Goal: Answer question/provide support: Share knowledge or assist other users

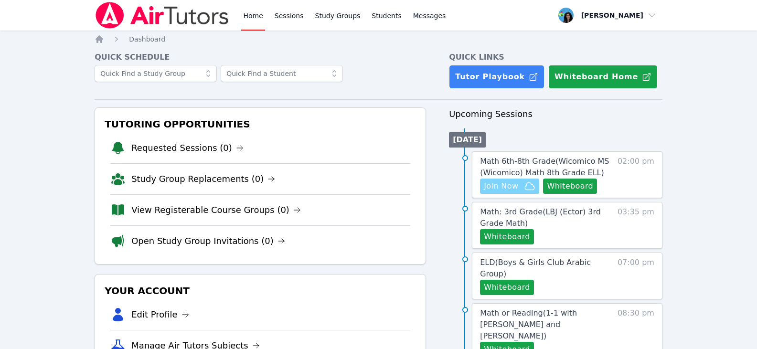
click at [496, 183] on span "Join Now" at bounding box center [501, 185] width 34 height 11
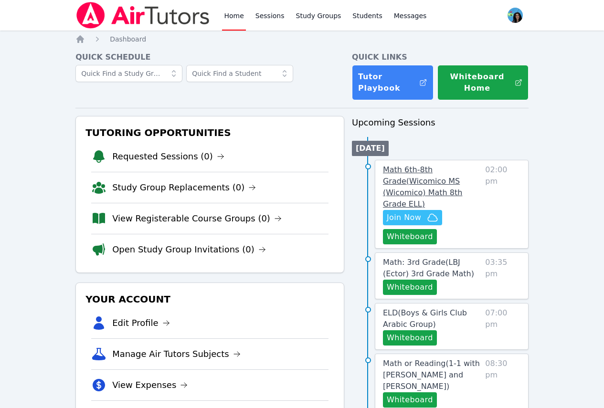
click at [456, 179] on span "Math 6th-8th Grade ( Wicomico MS (Wicomico) Math 8th Grade ELL )" at bounding box center [422, 186] width 79 height 43
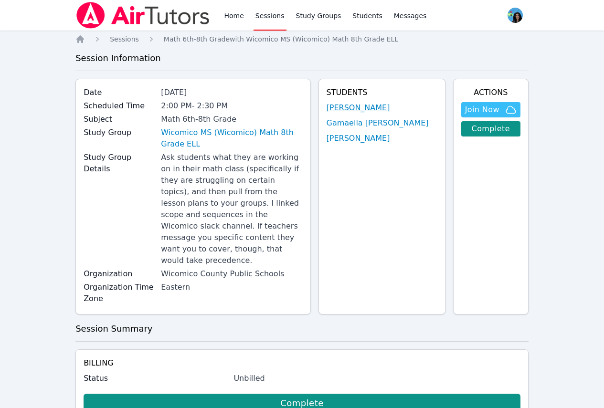
click at [355, 107] on link "[PERSON_NAME]" at bounding box center [358, 107] width 63 height 11
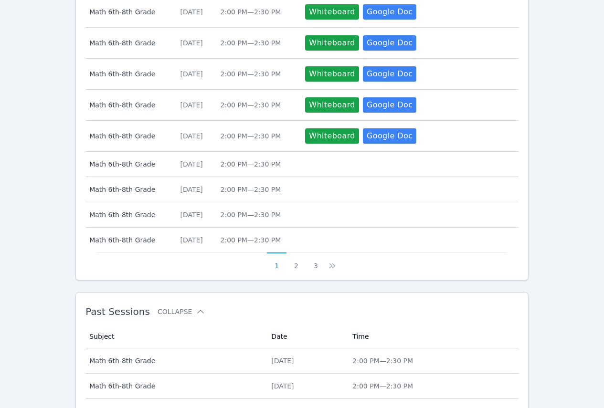
scroll to position [525, 0]
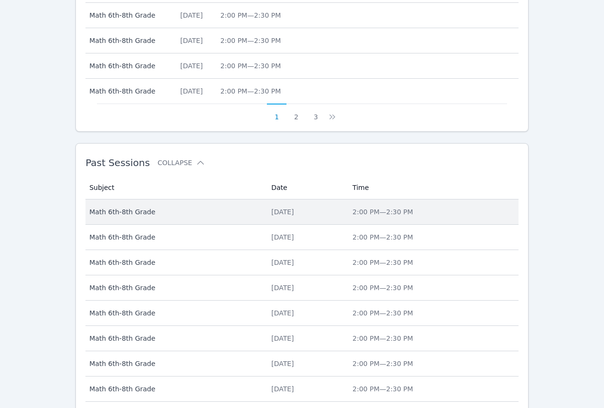
click at [341, 207] on div "[DATE]" at bounding box center [306, 212] width 70 height 10
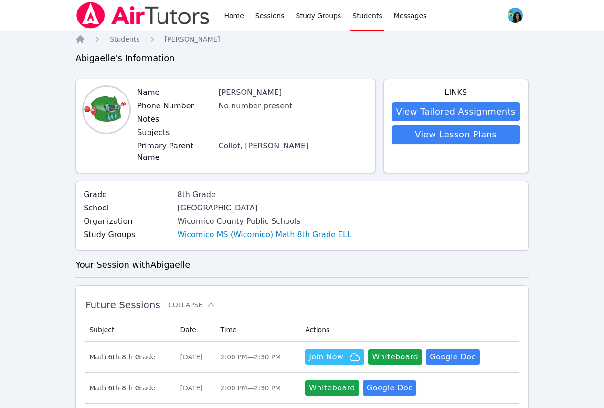
scroll to position [525, 0]
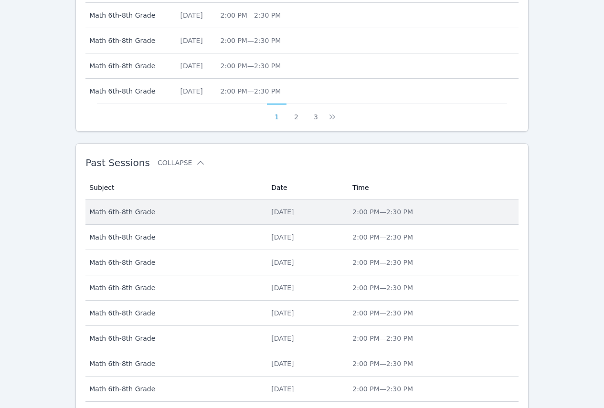
click at [320, 200] on td "Date [DATE]" at bounding box center [305, 212] width 81 height 25
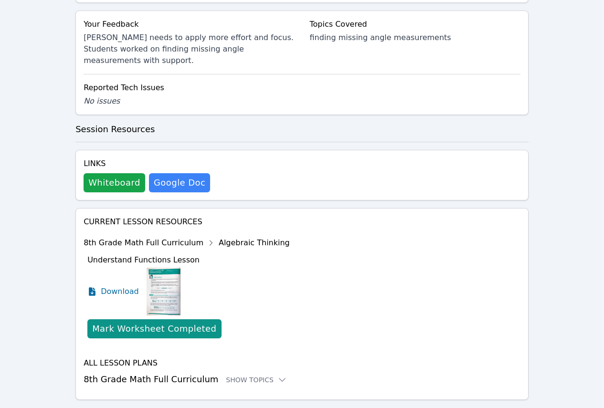
scroll to position [469, 0]
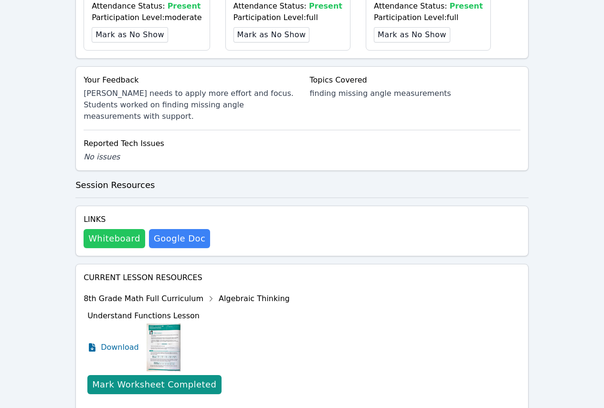
click at [116, 229] on button "Whiteboard" at bounding box center [115, 238] width 62 height 19
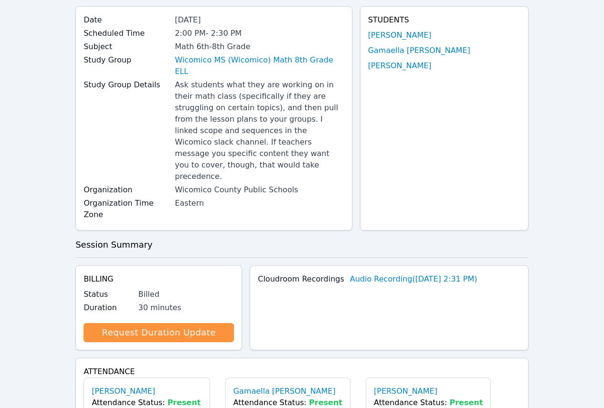
scroll to position [0, 0]
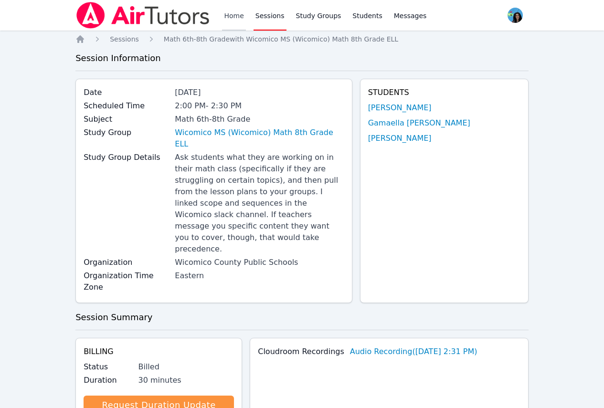
click at [229, 12] on link "Home" at bounding box center [233, 15] width 23 height 31
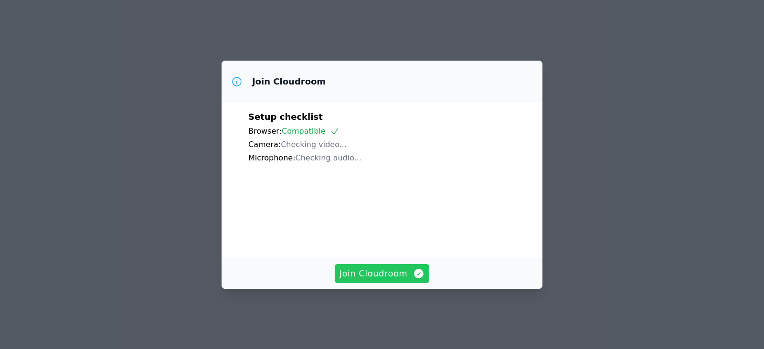
click at [403, 280] on span "Join Cloudroom" at bounding box center [381, 273] width 85 height 13
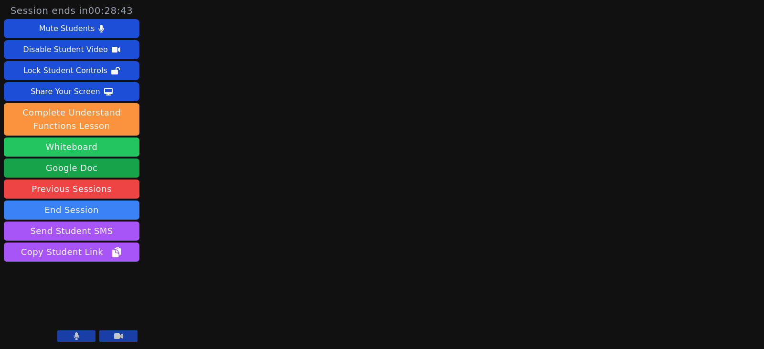
click at [99, 148] on button "Whiteboard" at bounding box center [72, 146] width 136 height 19
click at [321, 204] on div "Session ends in 00:21:26 Mute Students Disable Student Video Lock Student Contr…" at bounding box center [382, 174] width 764 height 349
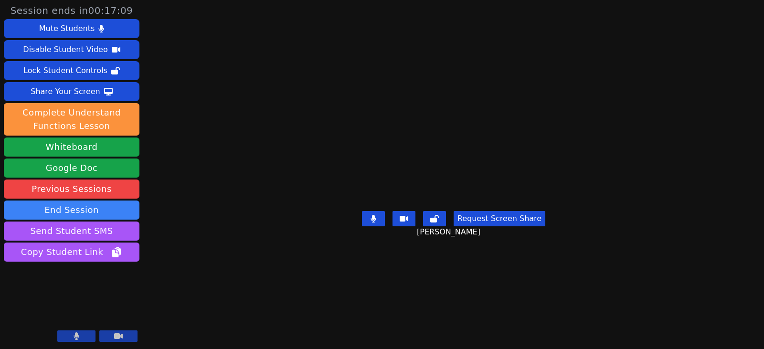
drag, startPoint x: 381, startPoint y: 295, endPoint x: 209, endPoint y: 258, distance: 176.2
click at [381, 226] on button at bounding box center [373, 218] width 23 height 15
click at [378, 222] on icon at bounding box center [374, 219] width 10 height 8
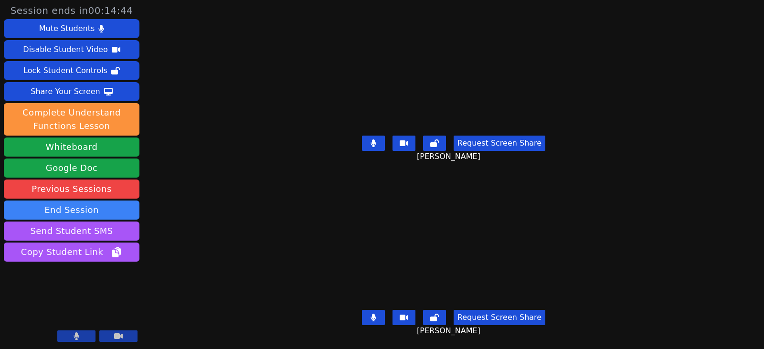
click at [376, 314] on icon at bounding box center [372, 318] width 5 height 8
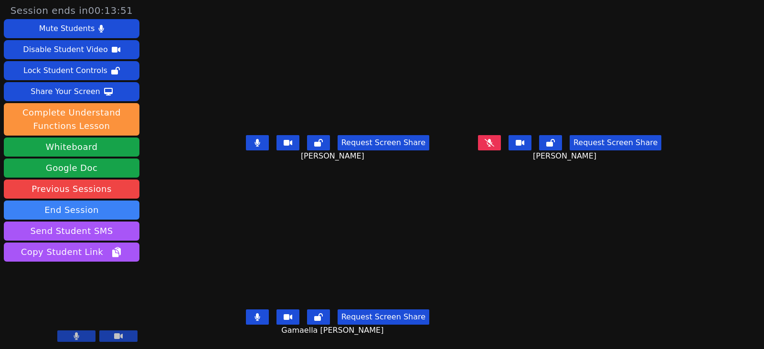
click at [252, 141] on button at bounding box center [257, 142] width 23 height 15
click at [253, 146] on icon at bounding box center [258, 143] width 10 height 8
click at [254, 147] on button at bounding box center [257, 142] width 23 height 15
click at [254, 315] on icon at bounding box center [257, 317] width 6 height 8
click at [494, 146] on icon at bounding box center [490, 143] width 10 height 8
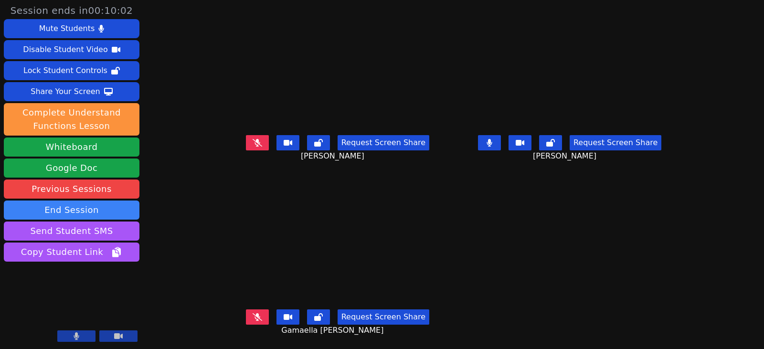
click at [501, 147] on button at bounding box center [489, 142] width 23 height 15
drag, startPoint x: 252, startPoint y: 319, endPoint x: 17, endPoint y: 288, distance: 236.4
click at [252, 319] on button at bounding box center [257, 316] width 23 height 15
drag, startPoint x: 248, startPoint y: 321, endPoint x: 161, endPoint y: 314, distance: 87.6
click at [248, 321] on button at bounding box center [257, 316] width 23 height 15
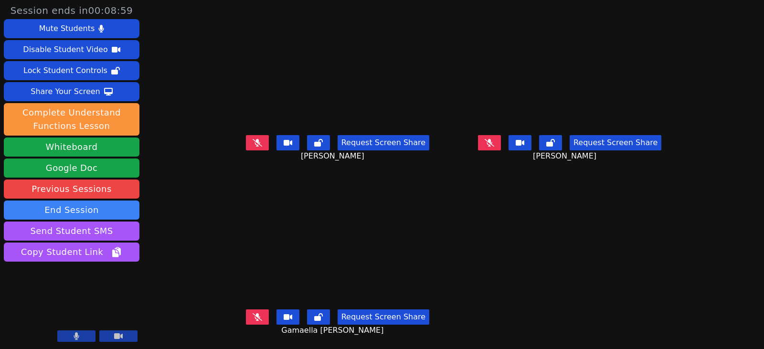
click at [253, 145] on icon at bounding box center [258, 143] width 10 height 8
click at [254, 142] on icon at bounding box center [256, 143] width 5 height 8
click at [494, 145] on icon at bounding box center [490, 143] width 10 height 8
drag, startPoint x: 28, startPoint y: 265, endPoint x: -50, endPoint y: 260, distance: 78.0
click at [246, 145] on button at bounding box center [257, 142] width 23 height 15
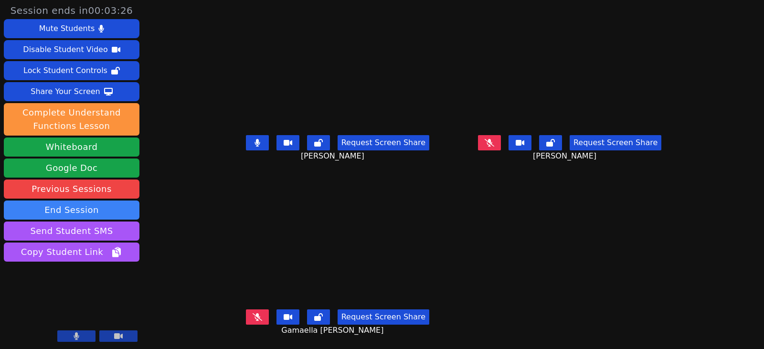
click at [254, 144] on icon at bounding box center [257, 143] width 6 height 8
click at [494, 140] on icon at bounding box center [490, 143] width 10 height 8
